Goal: Task Accomplishment & Management: Manage account settings

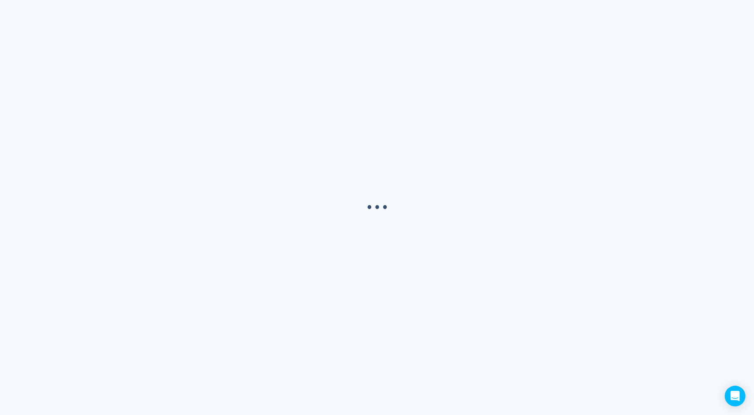
select select "USER"
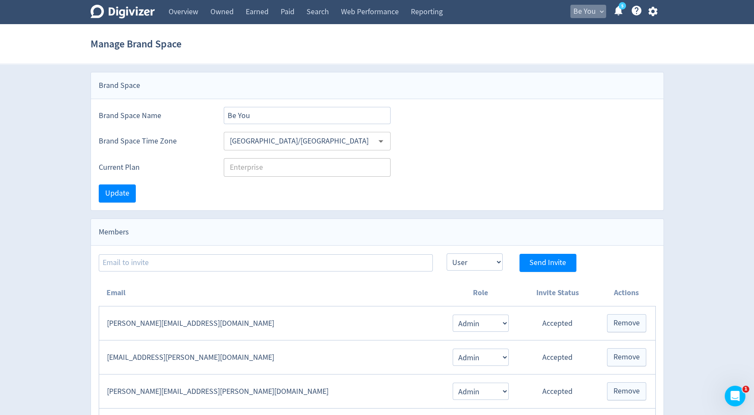
click at [583, 8] on span "Be You" at bounding box center [584, 12] width 22 height 14
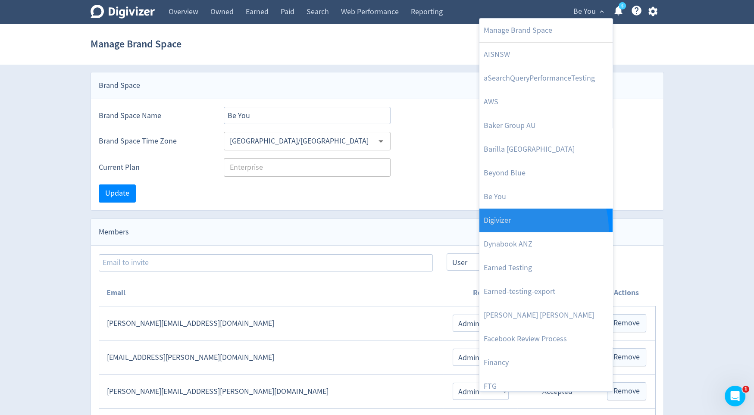
click at [525, 229] on link "Digivizer" at bounding box center [545, 221] width 133 height 24
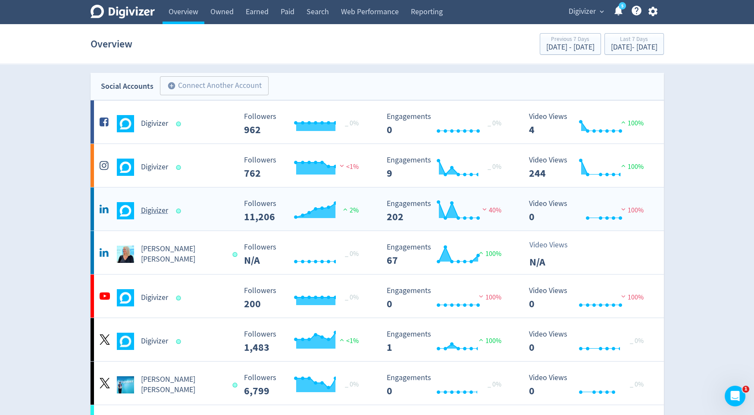
click at [159, 206] on h5 "Digivizer" at bounding box center [154, 211] width 27 height 10
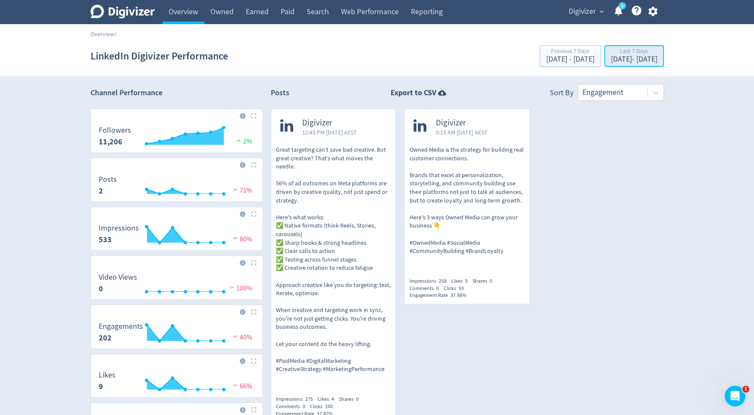
click at [611, 57] on div "Sep 9, 2025 - Sep 15, 2025" at bounding box center [634, 60] width 47 height 8
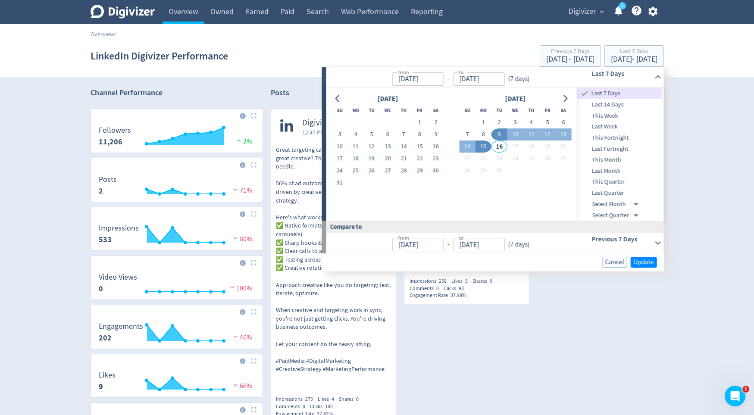
click at [596, 181] on span "This Quarter" at bounding box center [619, 181] width 85 height 9
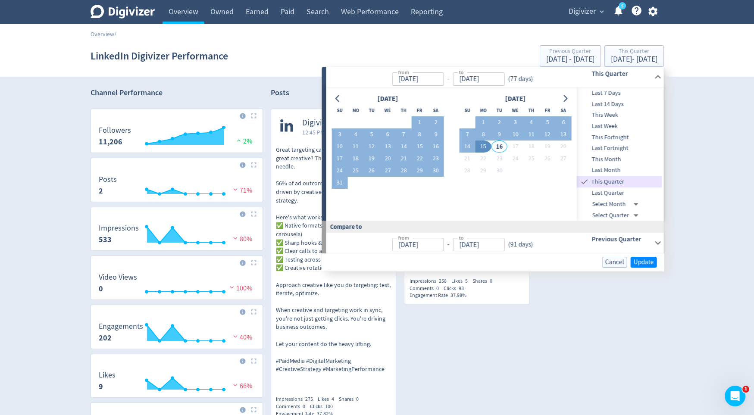
type input "Jul 01, 2025"
type input "Apr 01, 2025"
type input "Jun 30, 2025"
click at [639, 260] on span "Update" at bounding box center [644, 262] width 20 height 6
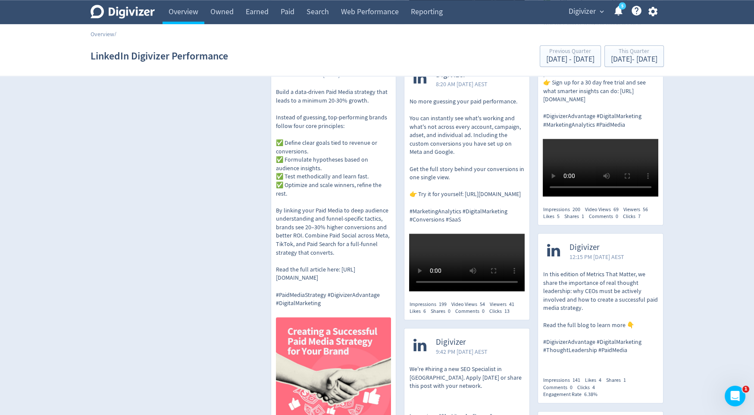
scroll to position [1986, 0]
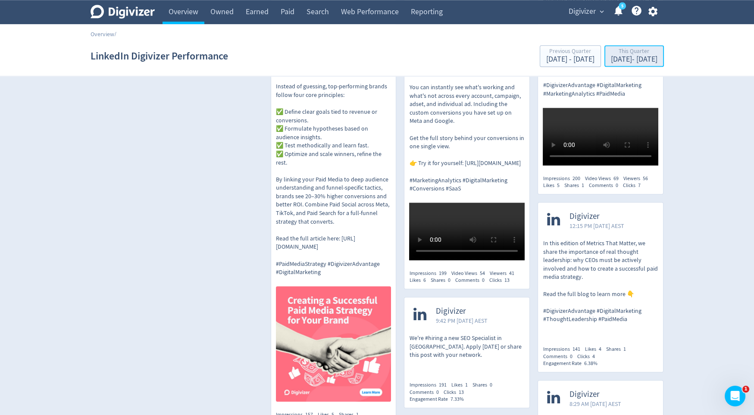
click at [611, 63] on div "Jul 1, 2025 - Sep 15, 2025" at bounding box center [634, 60] width 47 height 8
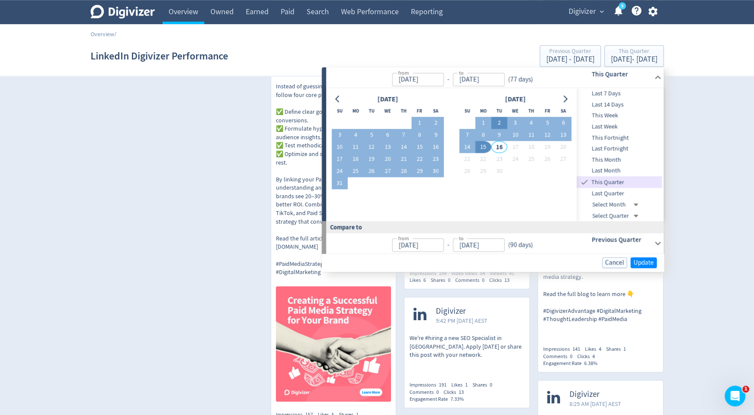
click at [499, 122] on button "2" at bounding box center [499, 123] width 16 height 12
type input "Sep 02, 2025"
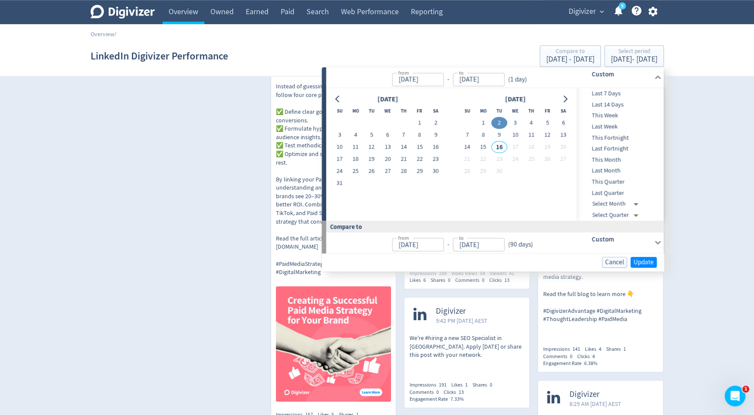
click at [499, 122] on button "2" at bounding box center [499, 123] width 16 height 12
type input "Sep 01, 2025"
click at [641, 263] on span "Update" at bounding box center [644, 262] width 20 height 6
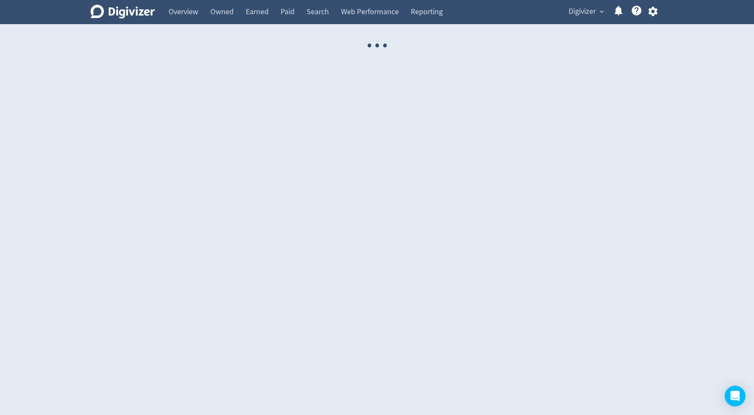
select select "USER"
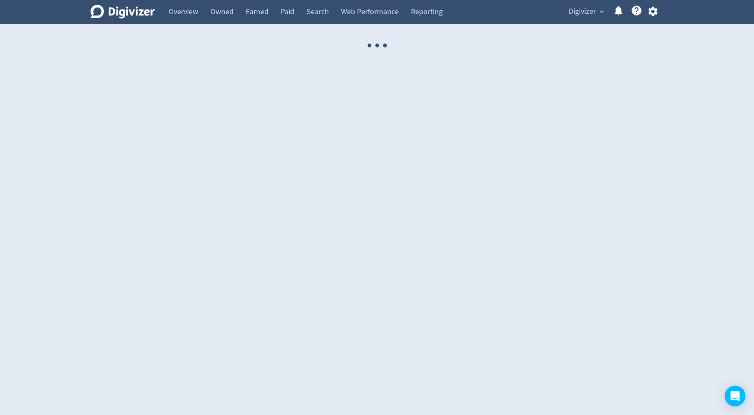
select select "USER"
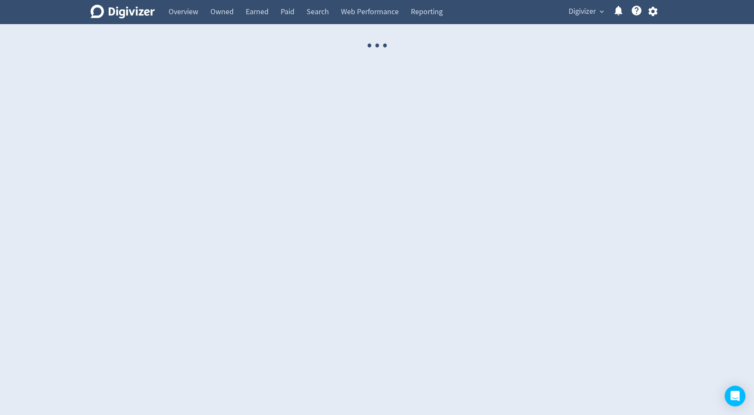
select select "USER"
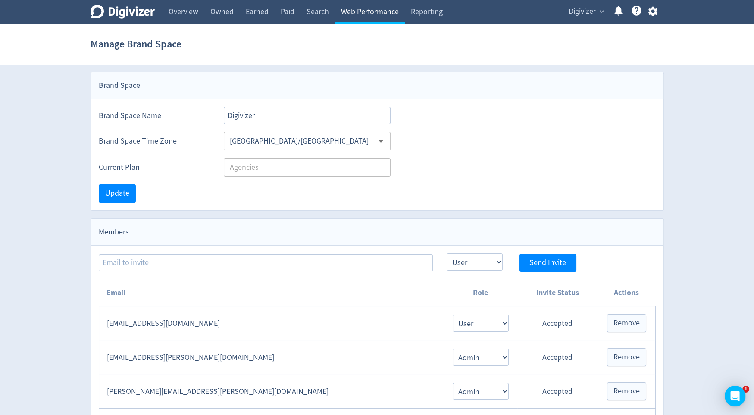
click at [365, 11] on link "Web Performance" at bounding box center [370, 12] width 70 height 24
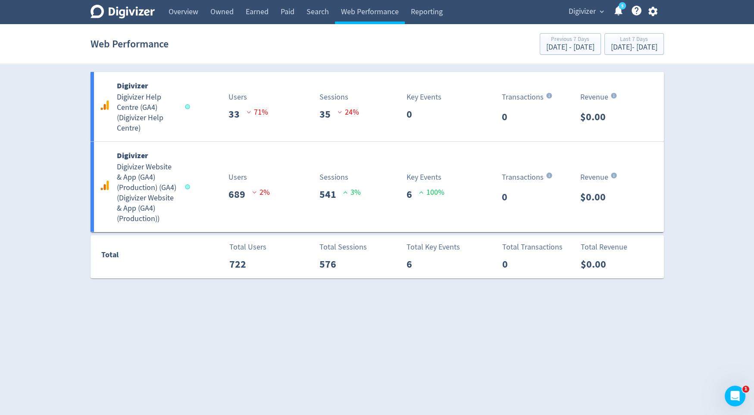
click at [581, 13] on span "Digivizer" at bounding box center [582, 12] width 27 height 14
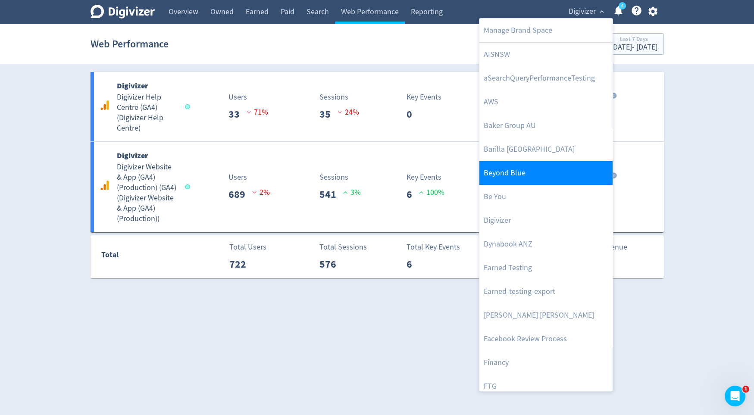
click at [541, 166] on link "Beyond Blue" at bounding box center [545, 173] width 133 height 24
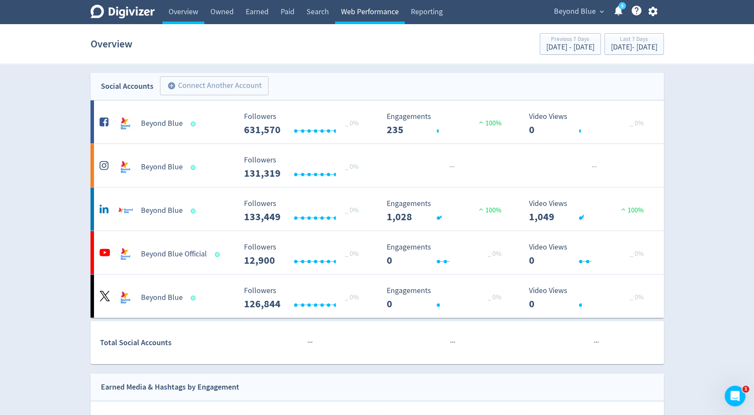
click at [371, 19] on link "Web Performance" at bounding box center [370, 12] width 70 height 24
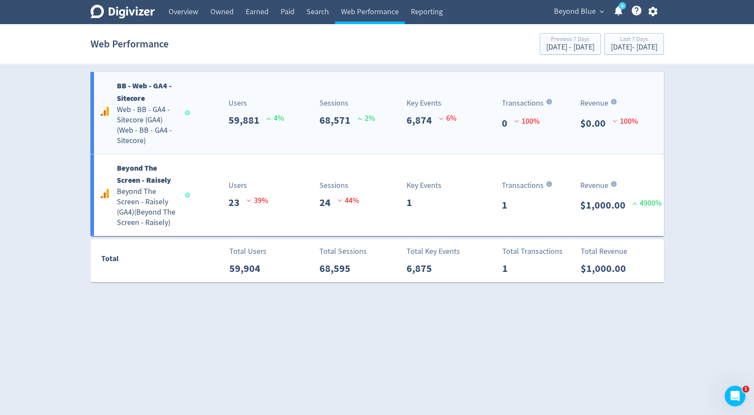
click at [325, 126] on p "68,571" at bounding box center [338, 121] width 38 height 16
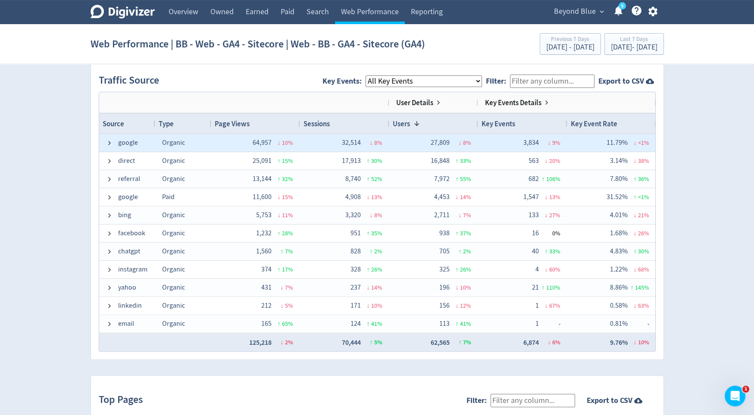
scroll to position [578, 0]
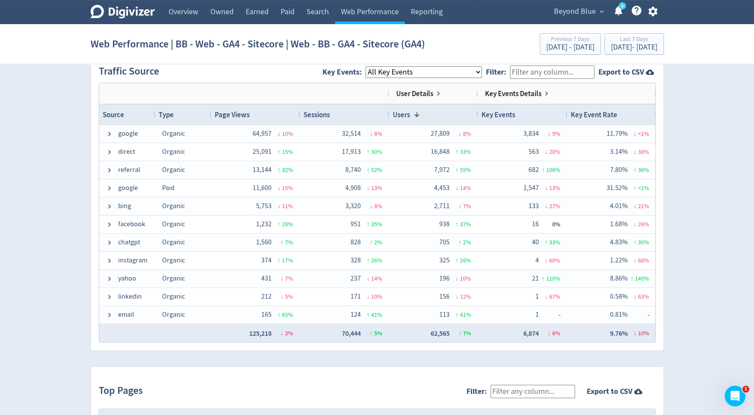
click at [190, 116] on div "Type" at bounding box center [183, 114] width 49 height 16
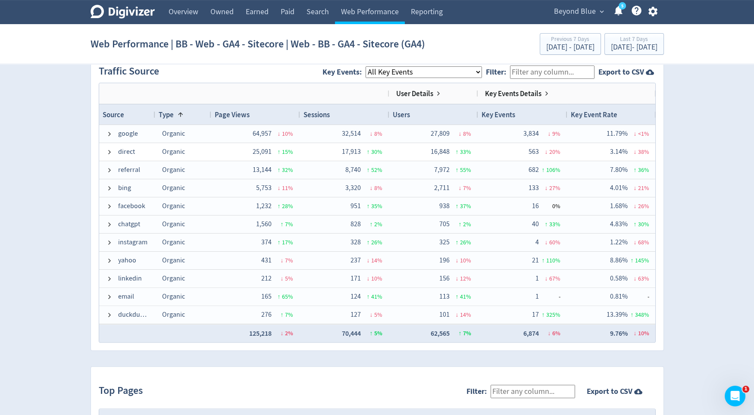
click at [190, 116] on div "Type 1" at bounding box center [183, 114] width 49 height 16
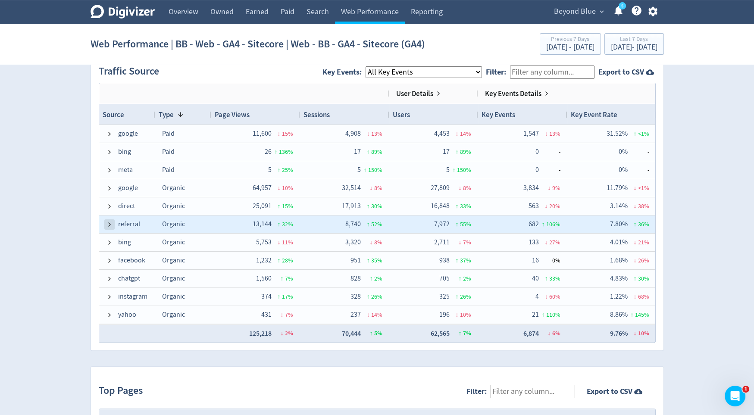
click at [110, 222] on span at bounding box center [109, 224] width 7 height 7
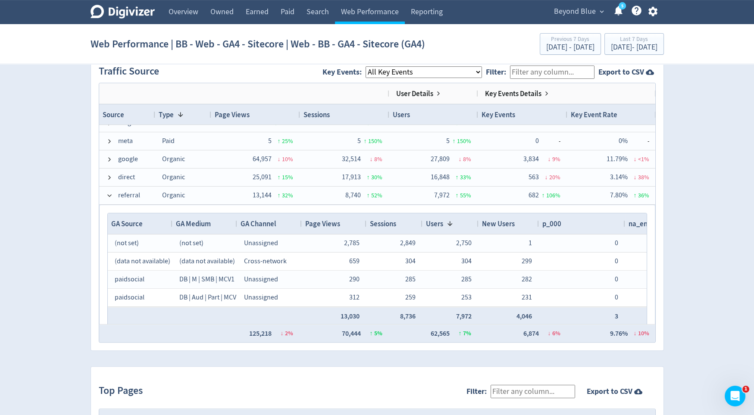
scroll to position [0, 0]
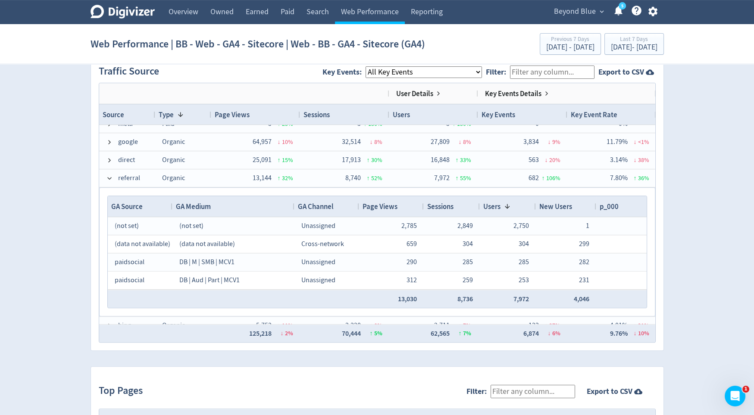
drag, startPoint x: 235, startPoint y: 205, endPoint x: 293, endPoint y: 206, distance: 57.3
click at [293, 206] on div at bounding box center [293, 206] width 3 height 21
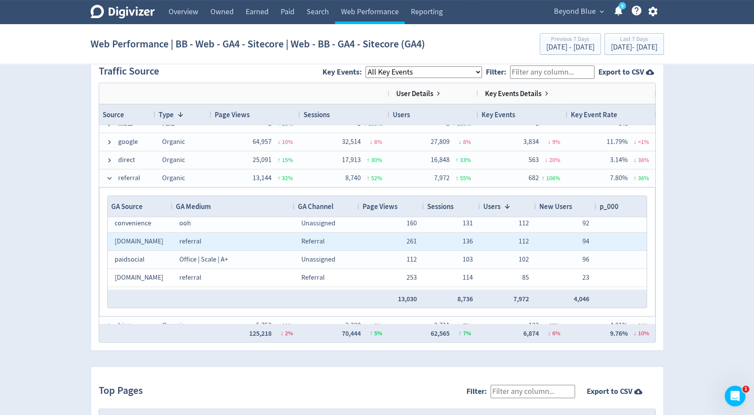
scroll to position [157, 0]
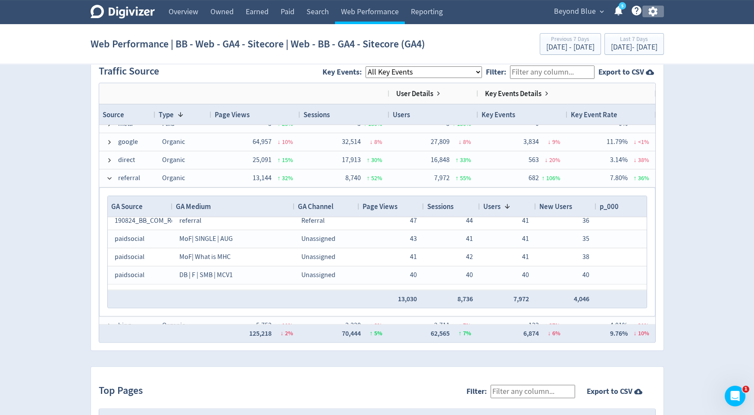
click at [653, 16] on icon "button" at bounding box center [652, 11] width 9 height 9
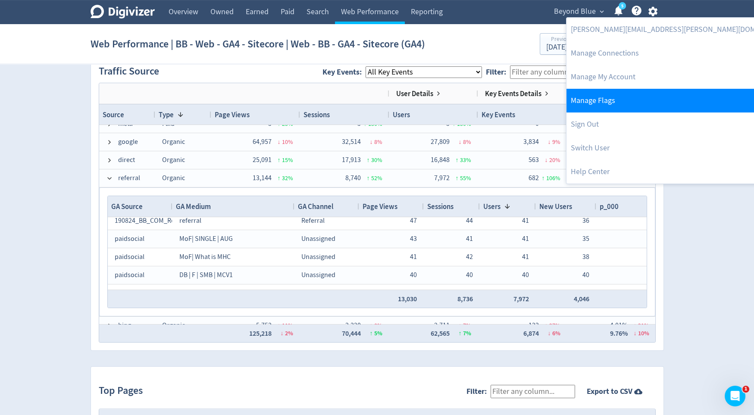
click at [617, 106] on link "Manage Flags" at bounding box center [681, 101] width 230 height 24
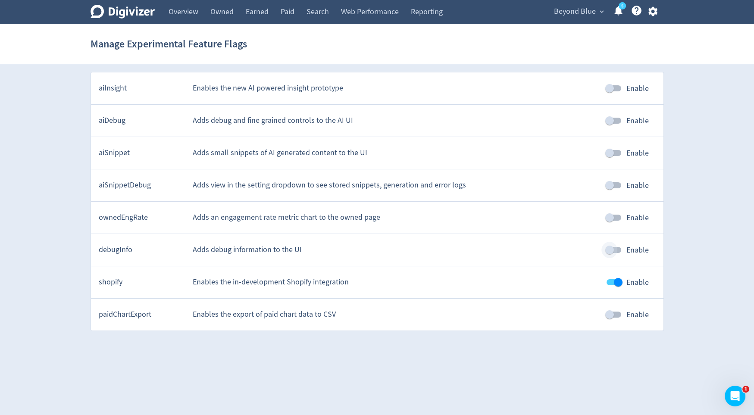
click at [621, 250] on input "Enable" at bounding box center [609, 250] width 49 height 16
checkbox input "true"
click at [587, 13] on span "Beyond Blue" at bounding box center [575, 12] width 42 height 14
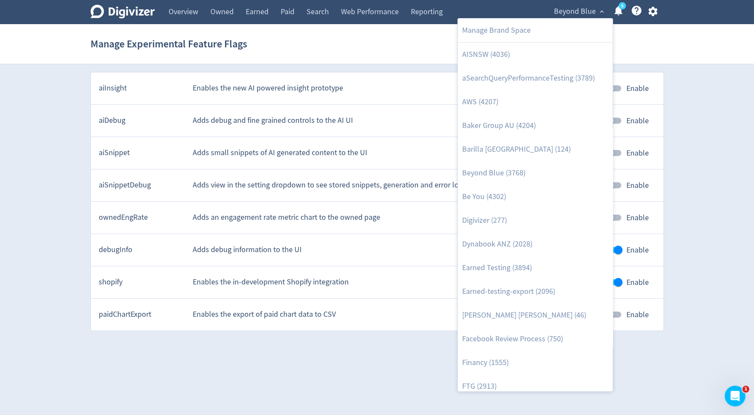
click at [358, 16] on div at bounding box center [377, 207] width 754 height 415
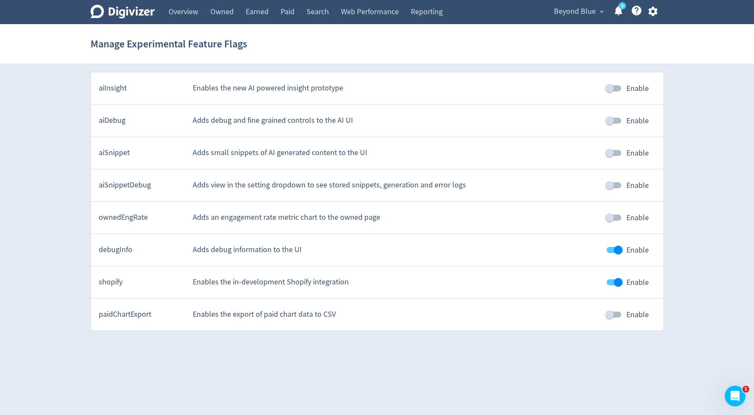
click at [358, 16] on link "Web Performance" at bounding box center [370, 12] width 70 height 24
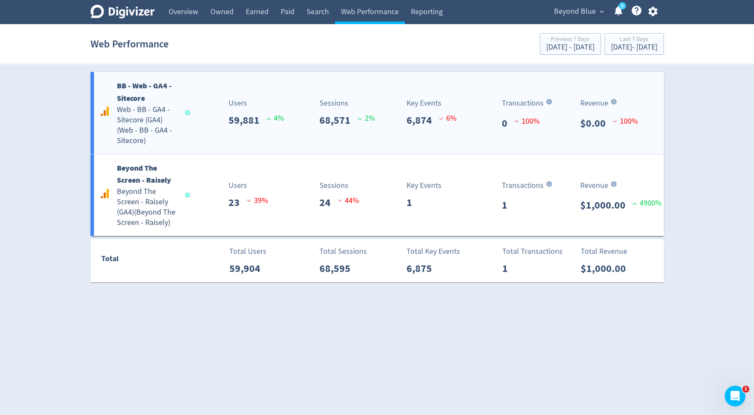
click at [209, 135] on div "BB - Web - GA4 - Sitecore Web - BB - GA4 - Sitecore (GA4) ( Web - BB - GA4 - Si…" at bounding box center [377, 113] width 573 height 82
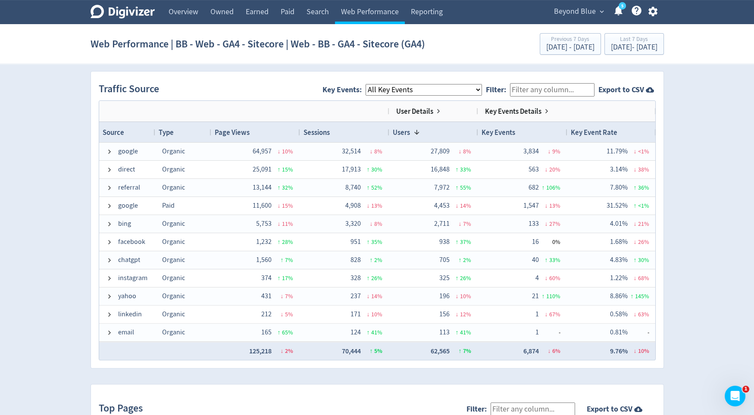
scroll to position [568, 0]
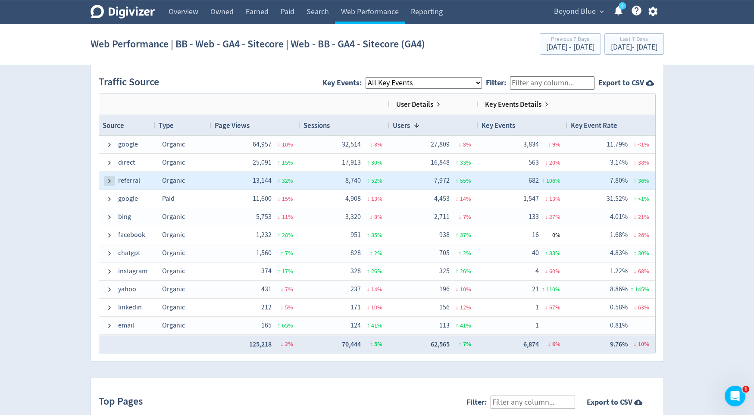
click at [110, 179] on span at bounding box center [109, 181] width 7 height 7
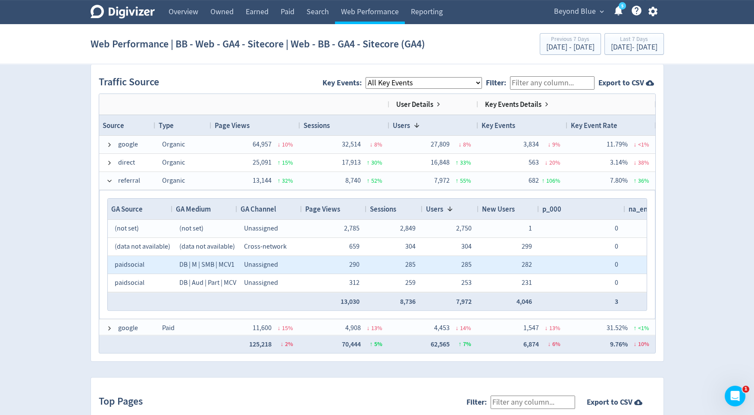
drag, startPoint x: 149, startPoint y: 259, endPoint x: 115, endPoint y: 259, distance: 34.1
click at [115, 259] on div "paidsocial" at bounding box center [140, 264] width 51 height 17
click at [116, 260] on span "paidsocial" at bounding box center [130, 264] width 30 height 9
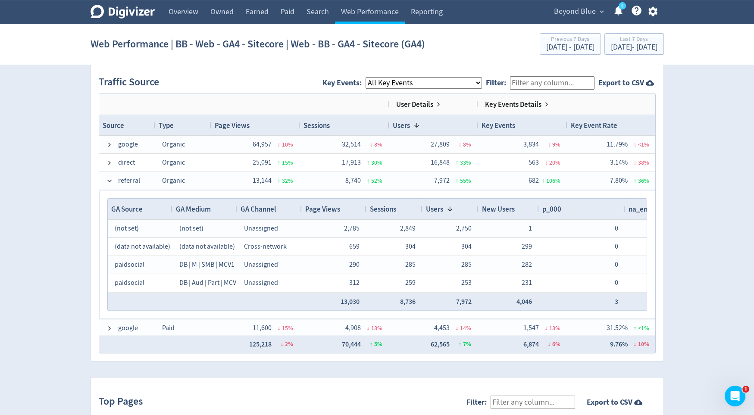
click at [598, 13] on span "expand_more" at bounding box center [602, 12] width 8 height 8
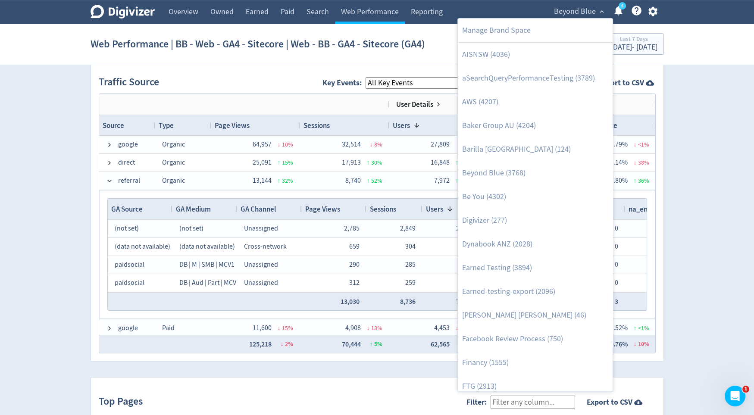
click at [711, 73] on div at bounding box center [377, 207] width 754 height 415
